Goal: Transaction & Acquisition: Purchase product/service

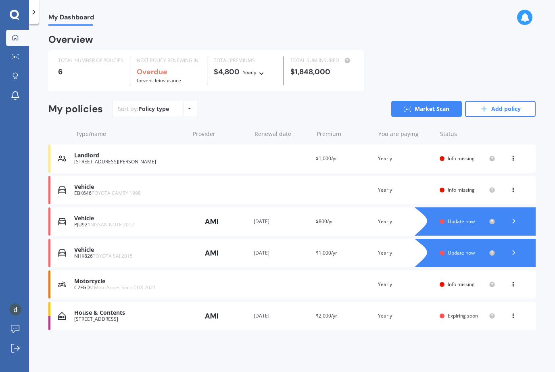
click at [503, 105] on link "Add policy" at bounding box center [500, 109] width 71 height 16
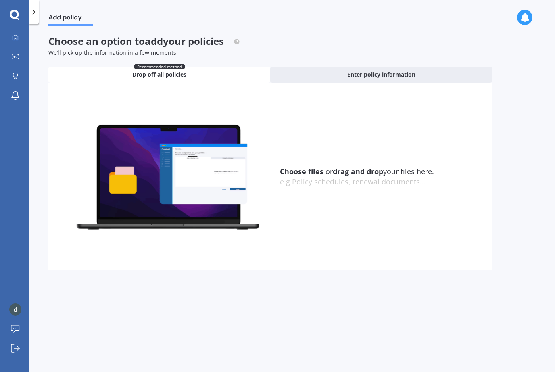
click at [31, 11] on icon at bounding box center [34, 12] width 8 height 8
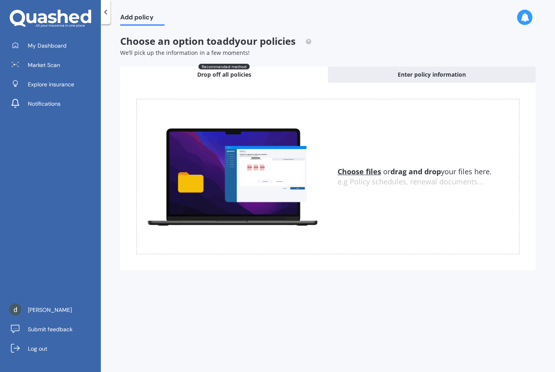
click at [41, 46] on span "My Dashboard" at bounding box center [47, 46] width 39 height 8
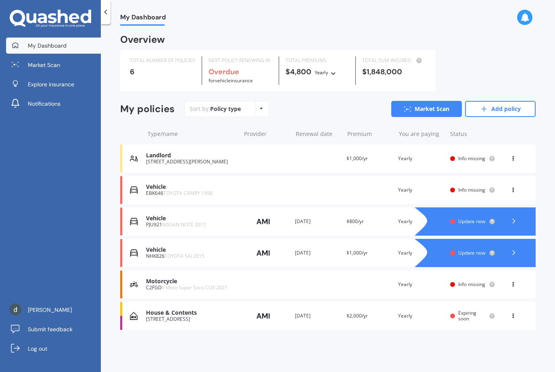
click at [40, 65] on span "Market Scan" at bounding box center [44, 65] width 32 height 8
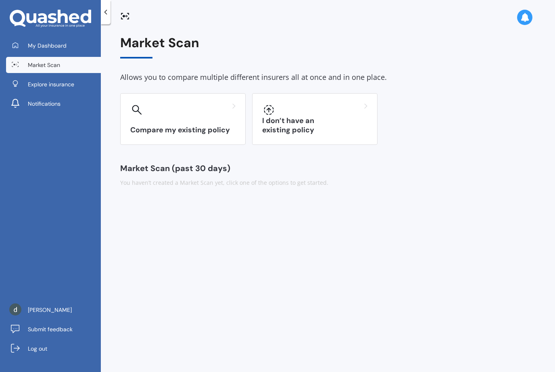
click at [306, 119] on div "I don’t have an existing policy" at bounding box center [314, 119] width 125 height 52
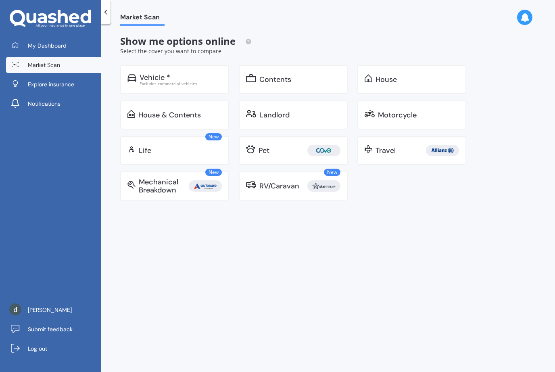
click at [107, 14] on icon at bounding box center [106, 12] width 8 height 8
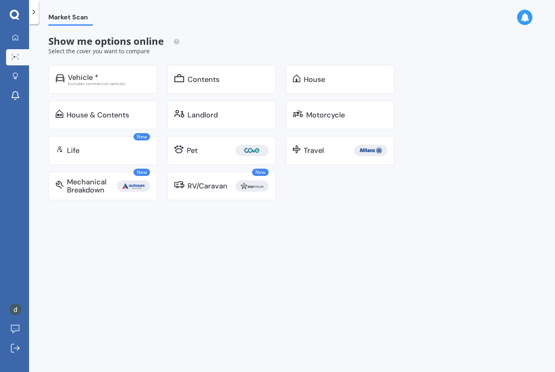
click at [214, 111] on div "Landlord" at bounding box center [202, 115] width 30 height 8
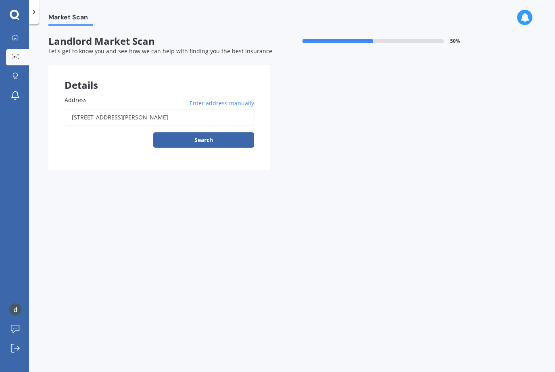
click at [188, 115] on input "6 Forth Crescent, Glenview, Hamilton 3206" at bounding box center [159, 117] width 189 height 17
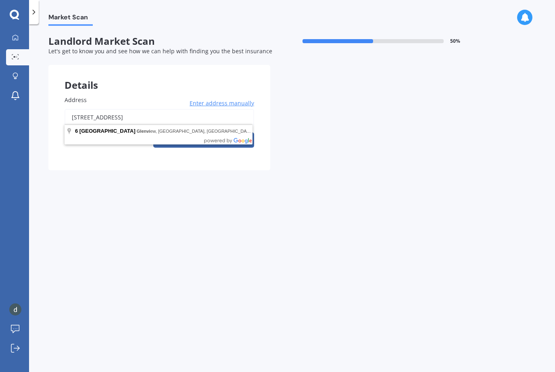
type input "6 Forth"
type input "65 Resthill Crescent, Glenview, Hamilton 3206"
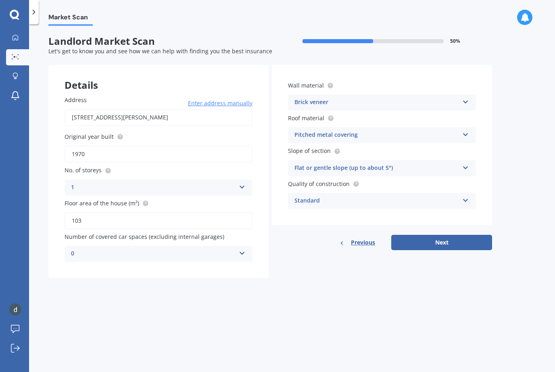
click at [468, 98] on icon at bounding box center [465, 101] width 7 height 6
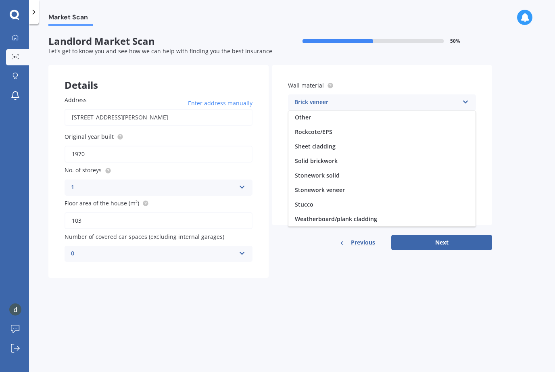
scroll to position [73, 0]
click at [335, 171] on span "Stonework solid" at bounding box center [317, 175] width 45 height 8
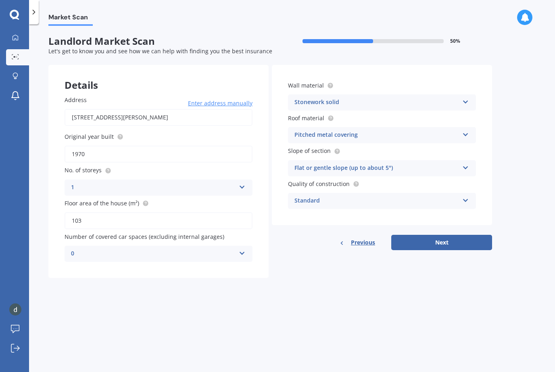
click at [464, 133] on icon at bounding box center [465, 133] width 7 height 6
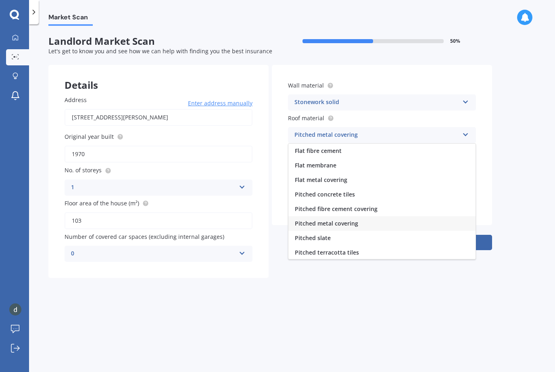
click at [500, 148] on div "Market Scan Landlord Market Scan 50 % Let's get to know you and see how we can …" at bounding box center [292, 200] width 526 height 348
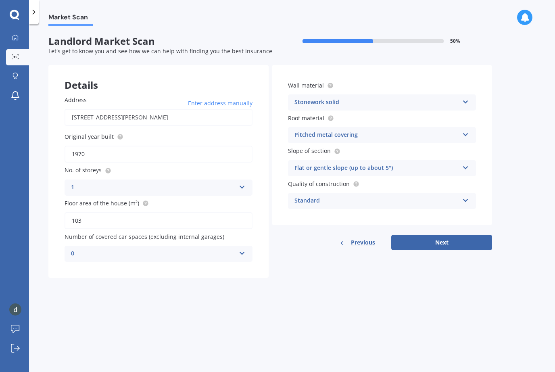
click at [444, 237] on button "Next" at bounding box center [441, 242] width 101 height 15
select select "13"
select select "04"
select select "1972"
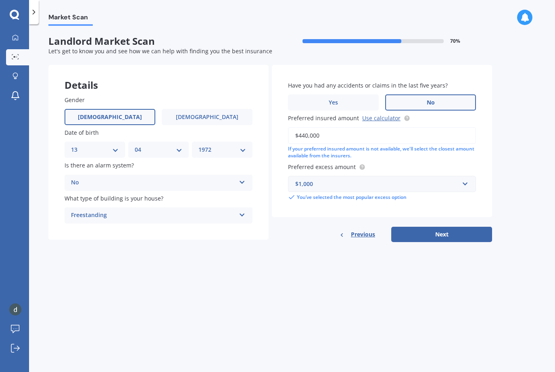
click at [383, 114] on link "Use calculator" at bounding box center [381, 118] width 38 height 8
click at [304, 132] on input "$440,000" at bounding box center [382, 135] width 188 height 17
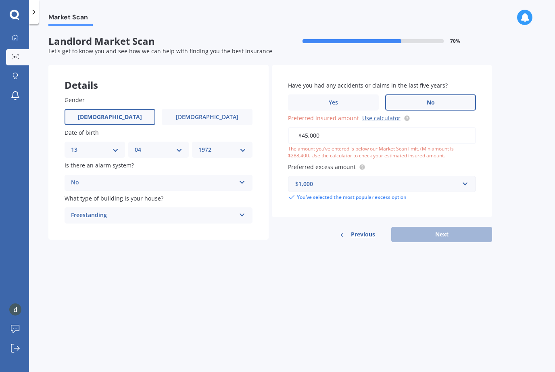
type input "$450,000"
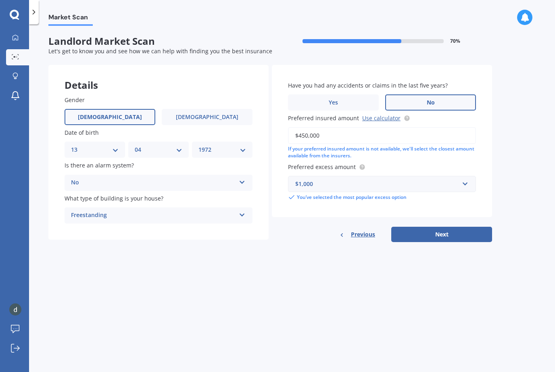
click at [447, 231] on button "Next" at bounding box center [441, 234] width 101 height 15
select select "13"
select select "04"
select select "1972"
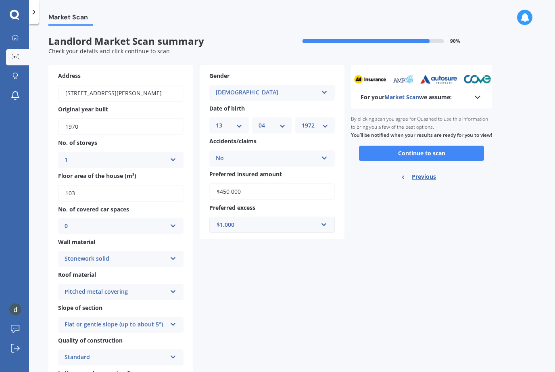
click at [439, 155] on button "Continue to scan" at bounding box center [421, 153] width 125 height 15
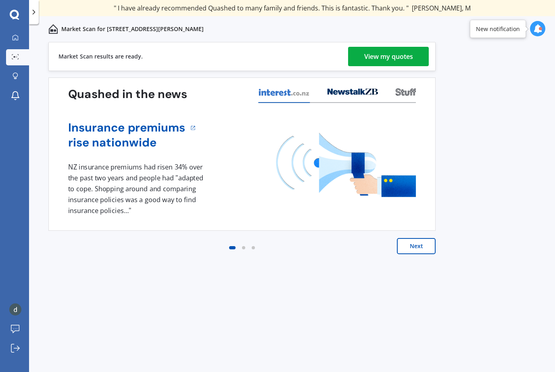
click at [398, 58] on div "View my quotes" at bounding box center [388, 56] width 49 height 19
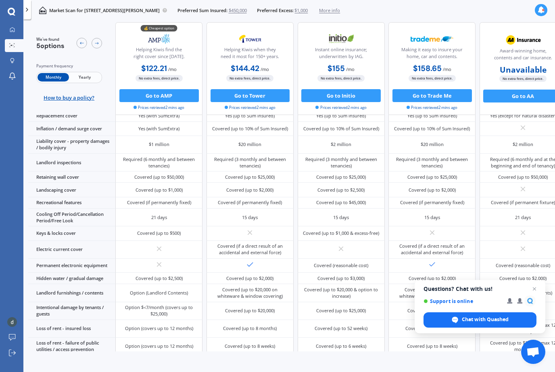
scroll to position [73, 0]
click at [534, 285] on span "Close chat" at bounding box center [534, 289] width 10 height 10
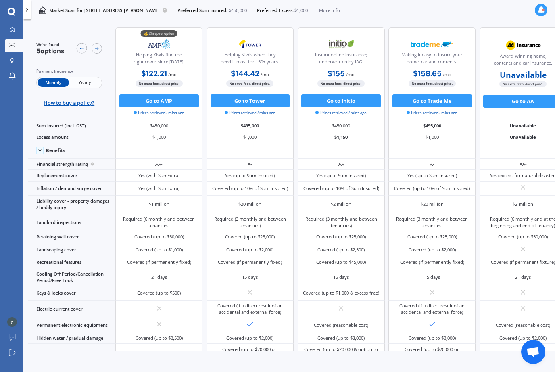
scroll to position [0, 0]
click at [347, 100] on button "Go to Initio" at bounding box center [340, 100] width 79 height 13
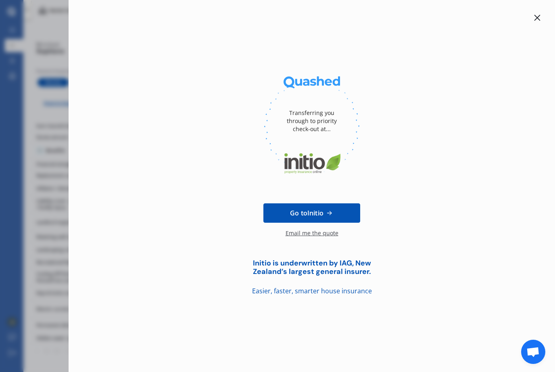
click at [533, 17] on div at bounding box center [537, 18] width 10 height 10
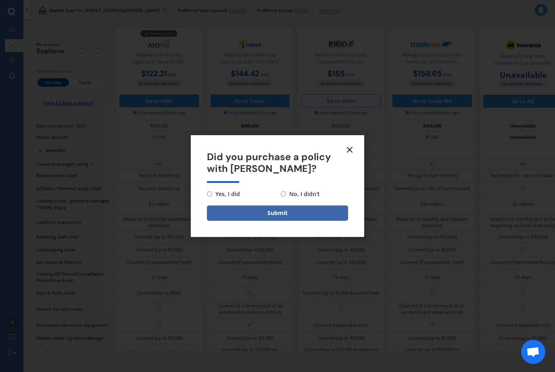
click at [281, 195] on label "No, I didn't" at bounding box center [314, 194] width 67 height 10
click at [281, 195] on input "No, I didn't" at bounding box center [283, 193] width 5 height 5
radio input "true"
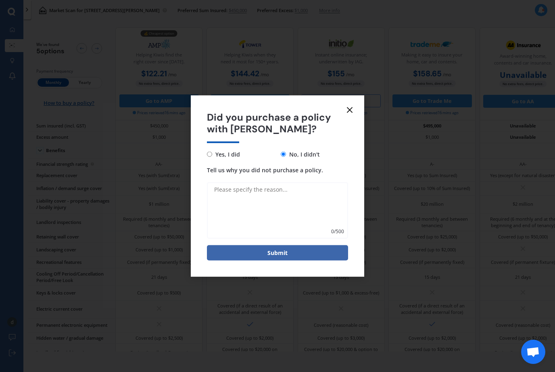
click at [348, 108] on icon at bounding box center [350, 110] width 10 height 10
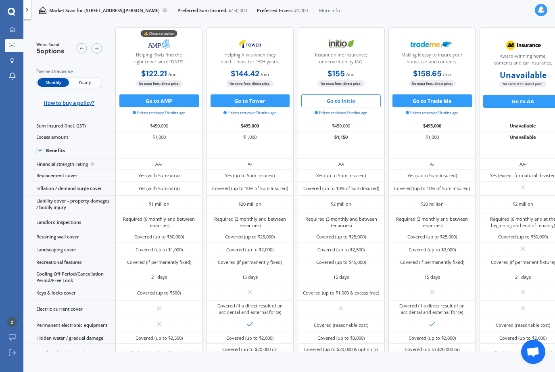
click at [87, 78] on span "Yearly" at bounding box center [84, 82] width 31 height 8
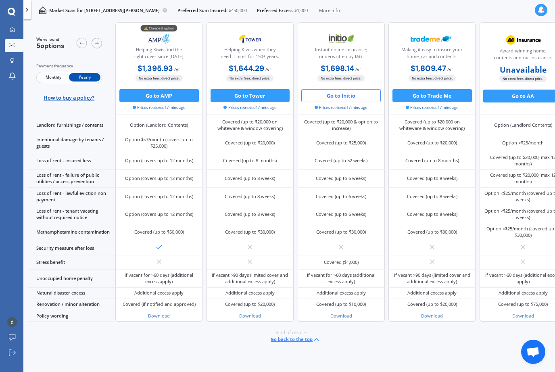
scroll to position [481, 0]
click at [345, 318] on link "Download" at bounding box center [341, 315] width 22 height 6
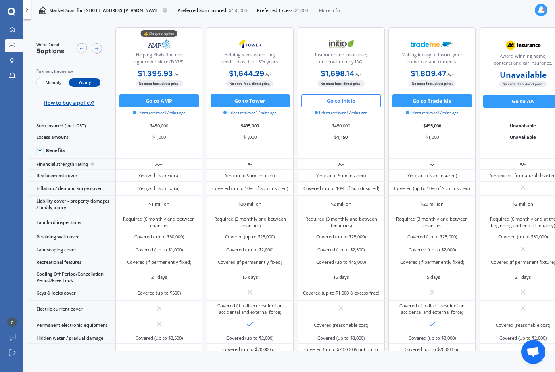
scroll to position [0, 0]
click at [94, 166] on circle at bounding box center [92, 163] width 3 height 3
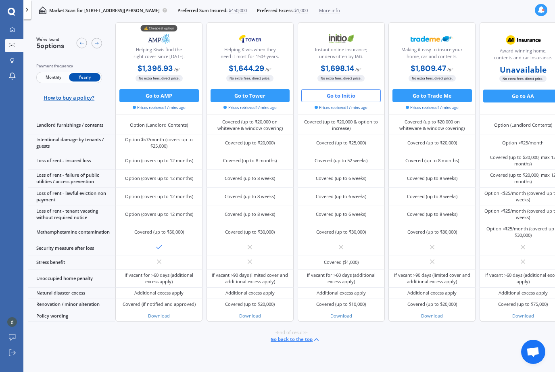
scroll to position [481, 0]
click at [159, 318] on link "Download" at bounding box center [159, 315] width 22 height 6
click at [171, 94] on button "Go to AMP" at bounding box center [158, 95] width 79 height 13
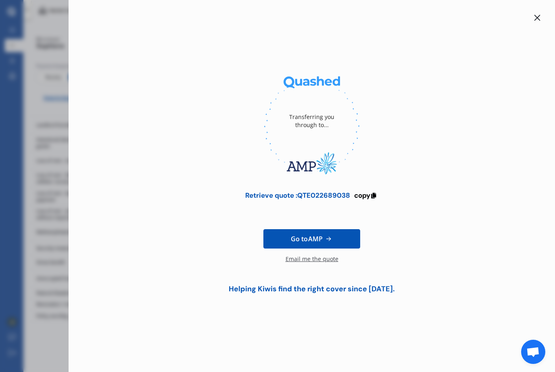
click at [536, 21] on div at bounding box center [537, 18] width 10 height 10
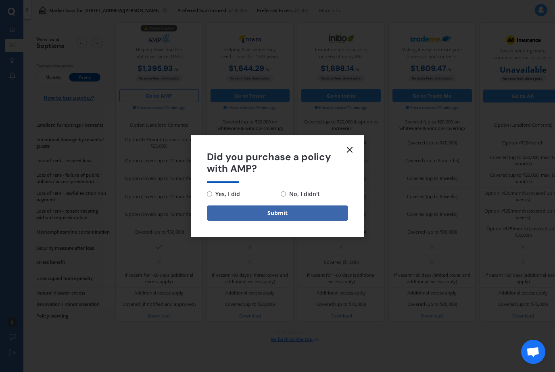
click at [356, 146] on form "Did you purchase a policy with AMP? Yes, I did No, I didn't Submit" at bounding box center [277, 186] width 173 height 102
click at [351, 145] on icon at bounding box center [350, 150] width 10 height 10
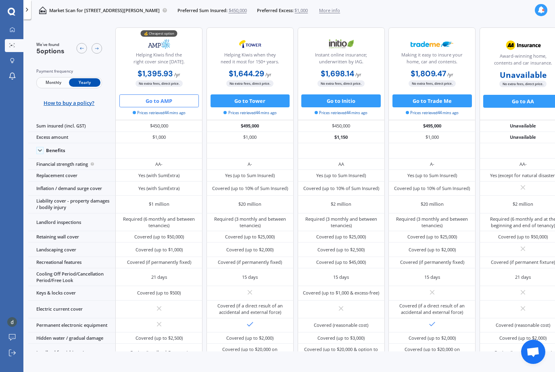
scroll to position [0, 0]
